Goal: Task Accomplishment & Management: Manage account settings

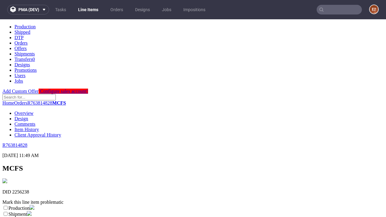
scroll to position [106, 0]
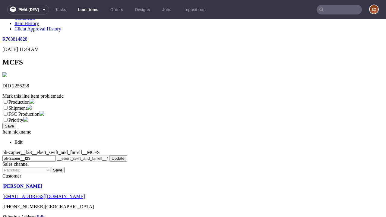
select select "dtp_ca_needed"
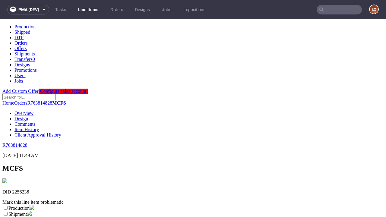
scroll to position [0, 0]
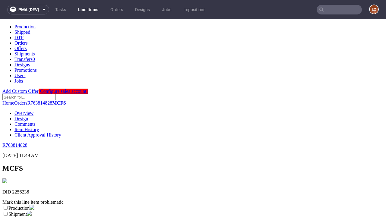
checkbox input "true"
